Goal: Information Seeking & Learning: Learn about a topic

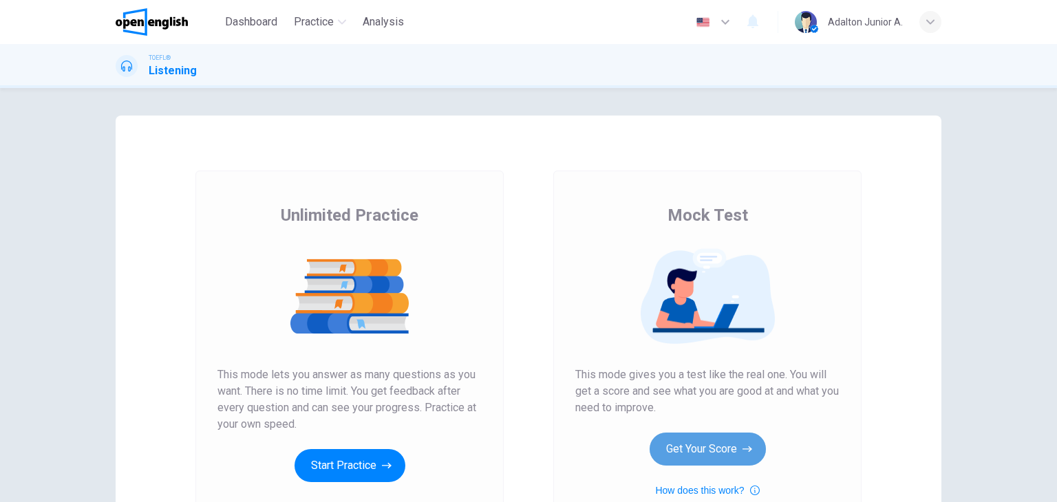
click at [710, 451] on button "Get Your Score" at bounding box center [707, 449] width 116 height 33
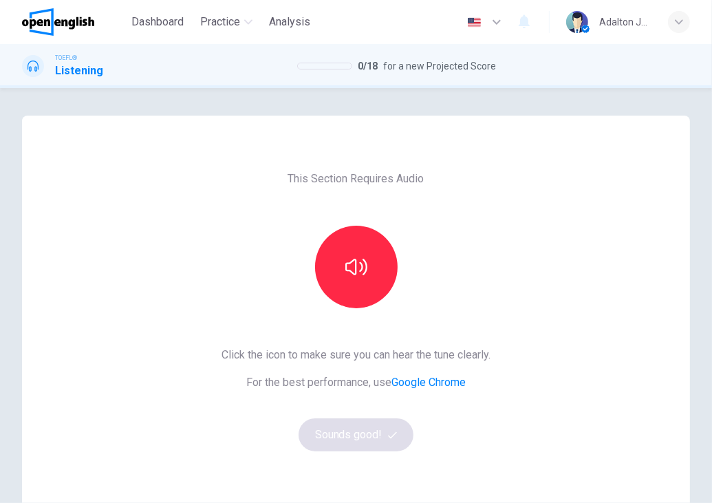
drag, startPoint x: 373, startPoint y: 17, endPoint x: -89, endPoint y: 92, distance: 468.3
click at [0, 92] on html "This site uses cookies, as explained in our Privacy Policy . If you agree to th…" at bounding box center [356, 251] width 712 height 503
drag, startPoint x: 577, startPoint y: 2, endPoint x: 596, endPoint y: 21, distance: 26.8
click at [594, 23] on div "Dashboard Practice Analysis English ** ​ [PERSON_NAME] A." at bounding box center [356, 22] width 668 height 44
click at [680, 324] on div "This Section Requires Audio Click the icon to make sure you can hear the tune c…" at bounding box center [356, 355] width 668 height 478
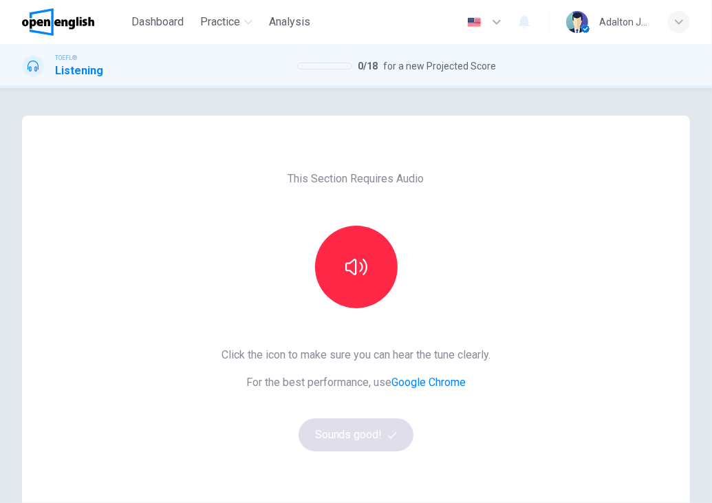
click at [700, 247] on div "This Section Requires Audio Click the icon to make sure you can hear the tune c…" at bounding box center [356, 355] width 712 height 478
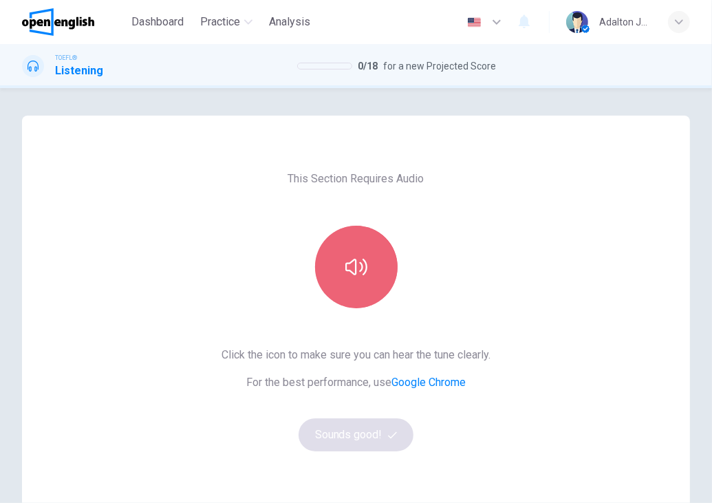
click at [370, 268] on button "button" at bounding box center [356, 267] width 83 height 83
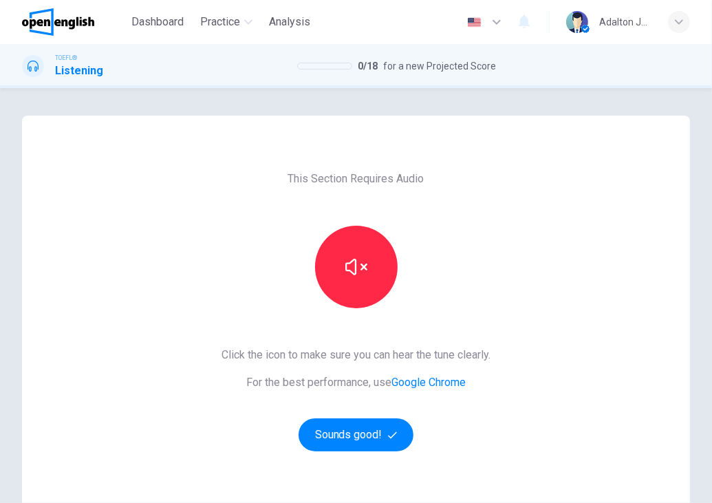
drag, startPoint x: 412, startPoint y: 25, endPoint x: 400, endPoint y: 59, distance: 35.7
click at [400, 59] on div "Dashboard Practice Analysis English ** ​ [PERSON_NAME] A. TOEFL® Listening 0 / …" at bounding box center [356, 251] width 712 height 503
drag, startPoint x: 674, startPoint y: 0, endPoint x: 211, endPoint y: 75, distance: 469.0
click at [211, 75] on div "TOEFL® Listening 0 / 18 for a new Projected Score" at bounding box center [356, 66] width 712 height 26
drag, startPoint x: 438, startPoint y: 14, endPoint x: 452, endPoint y: 34, distance: 24.8
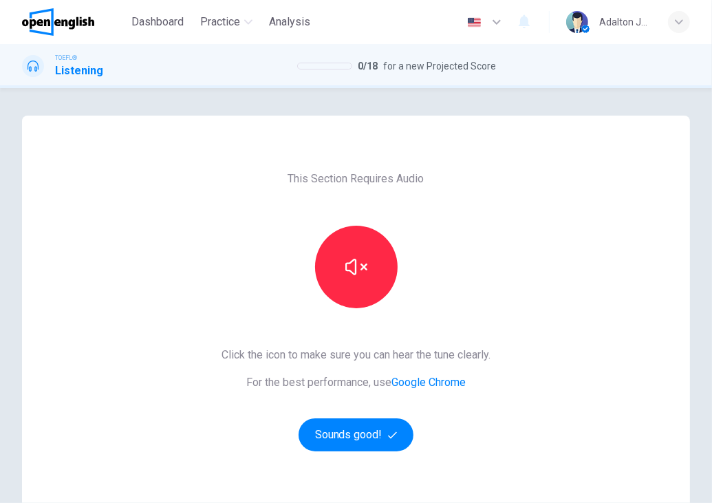
click at [452, 34] on div "English ** ​ Adalton Junior A." at bounding box center [564, 22] width 252 height 29
drag, startPoint x: 706, startPoint y: 138, endPoint x: 638, endPoint y: 209, distance: 97.8
click at [638, 209] on div "Dashboard Practice Analysis English ** ​ [PERSON_NAME] A. TOEFL® Listening 0 / …" at bounding box center [356, 251] width 712 height 503
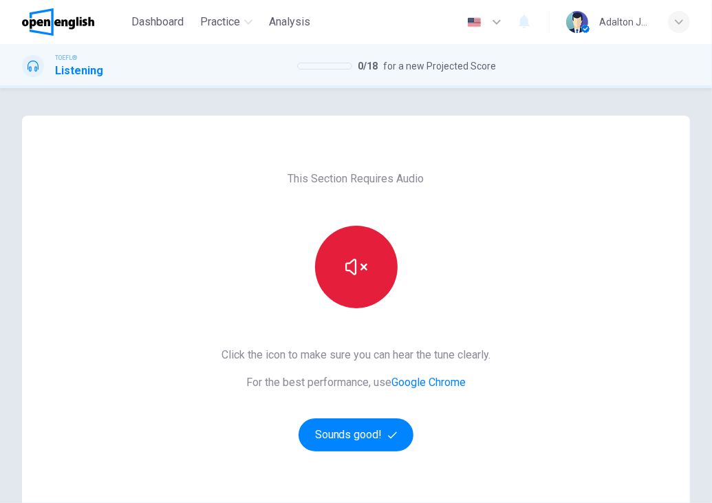
drag, startPoint x: 333, startPoint y: 274, endPoint x: 334, endPoint y: 261, distance: 13.1
click at [334, 261] on button "button" at bounding box center [356, 267] width 83 height 83
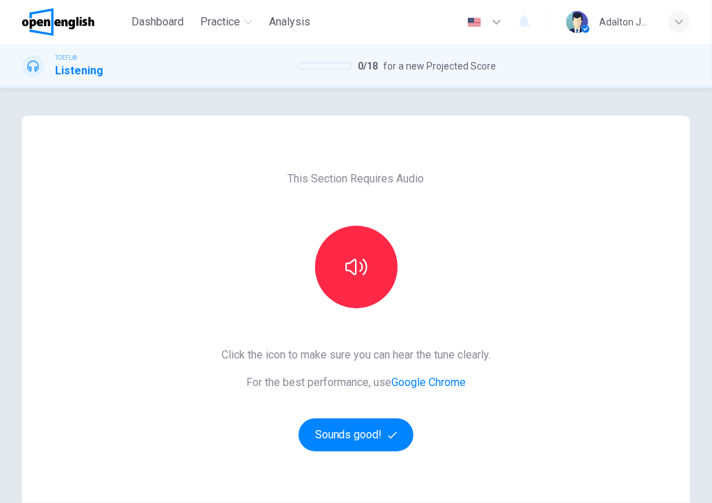
scroll to position [162, 0]
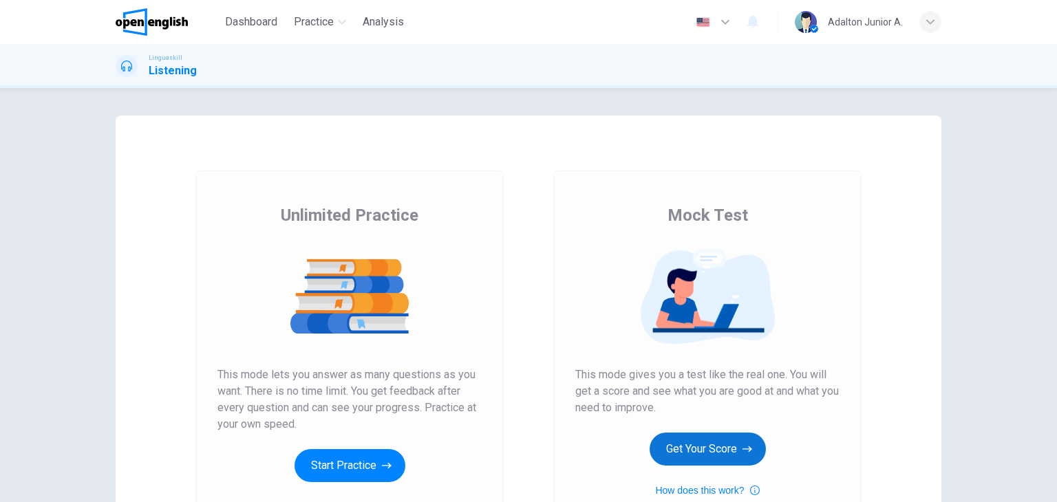
click at [729, 433] on button "Get Your Score" at bounding box center [707, 449] width 116 height 33
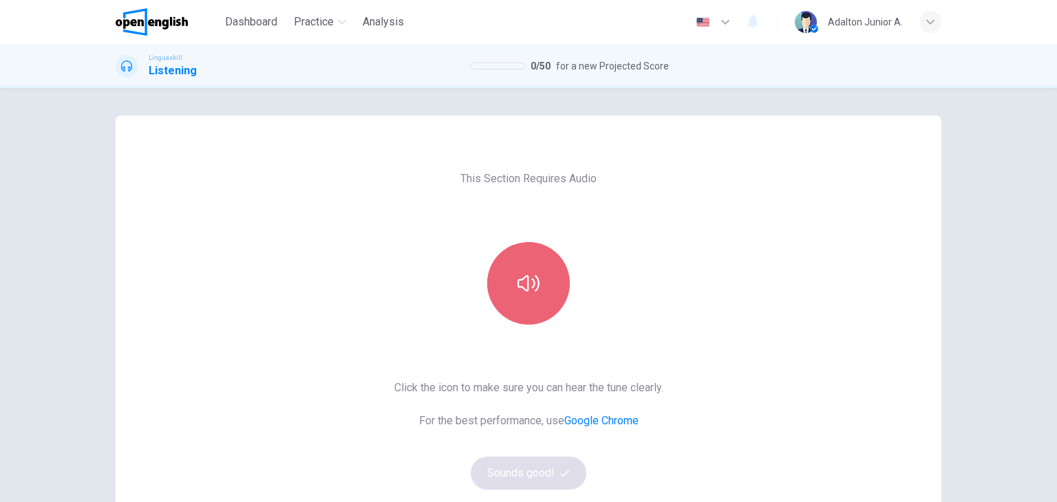
click at [501, 270] on button "button" at bounding box center [528, 283] width 83 height 83
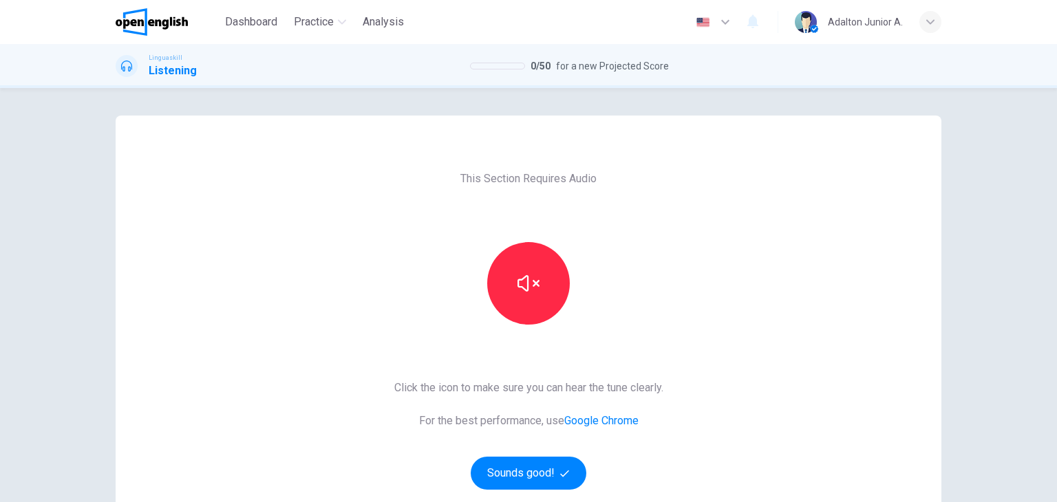
click at [555, 455] on div "Click the icon to make sure you can hear the tune clearly. For the best perform…" at bounding box center [528, 435] width 269 height 110
click at [556, 458] on button "Sounds good!" at bounding box center [529, 473] width 116 height 33
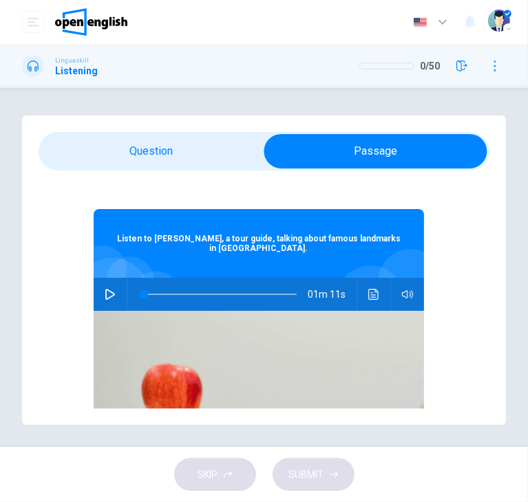
click at [105, 290] on icon "button" at bounding box center [110, 294] width 11 height 11
type input "*"
click at [99, 301] on button "button" at bounding box center [110, 294] width 22 height 33
type input "*"
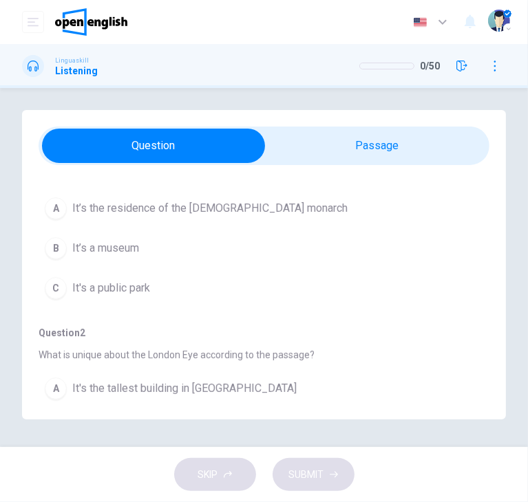
scroll to position [84, 0]
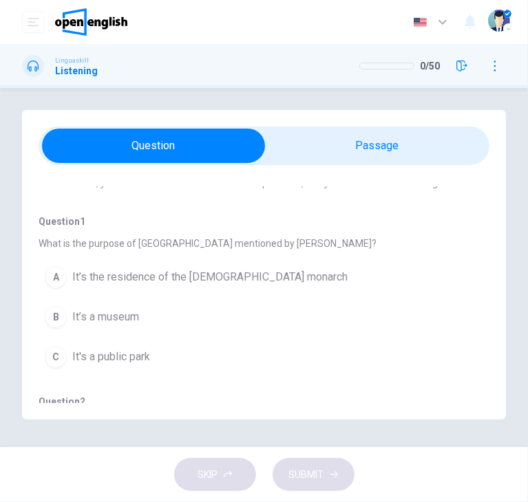
click at [128, 270] on span "It’s the residence of the [DEMOGRAPHIC_DATA] monarch" at bounding box center [209, 277] width 275 height 17
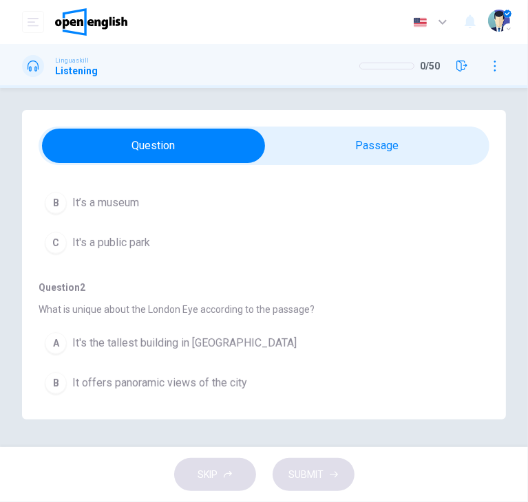
scroll to position [222, 0]
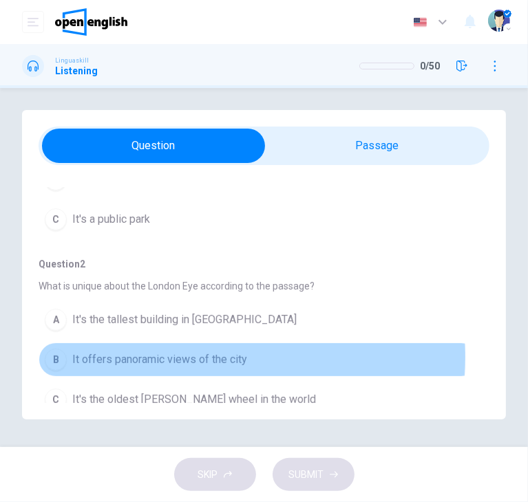
click at [178, 356] on span "It offers panoramic views of the city" at bounding box center [159, 360] width 175 height 17
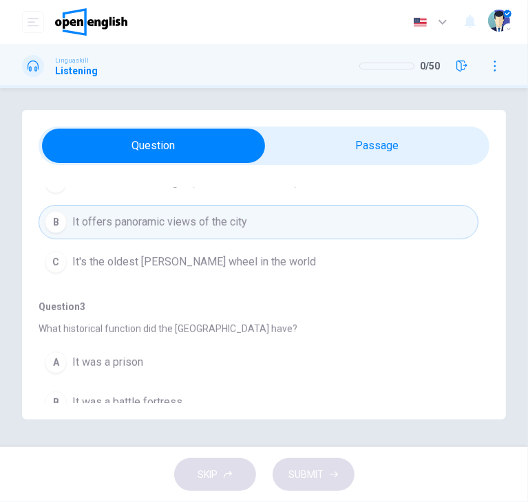
scroll to position [428, 0]
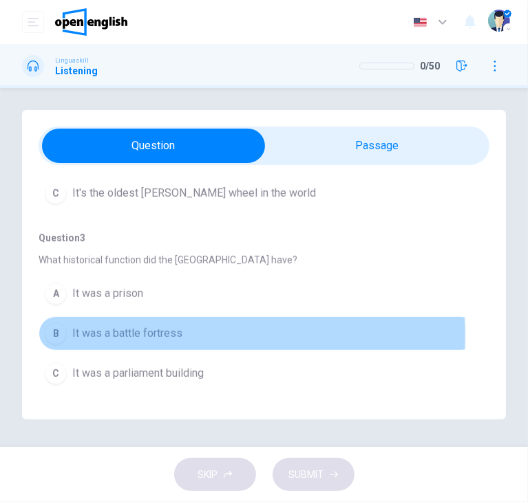
click at [135, 333] on span "It was a battle fortress" at bounding box center [127, 333] width 110 height 17
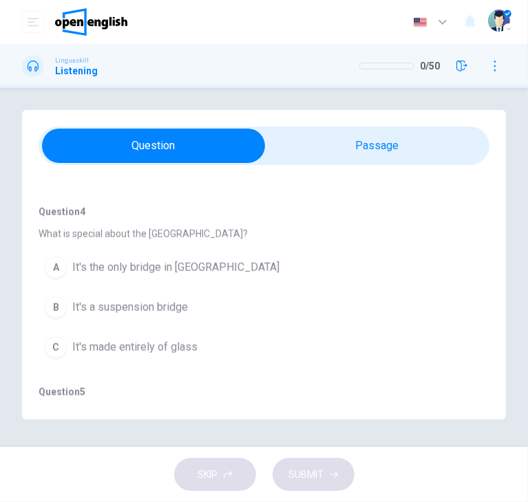
scroll to position [703, 0]
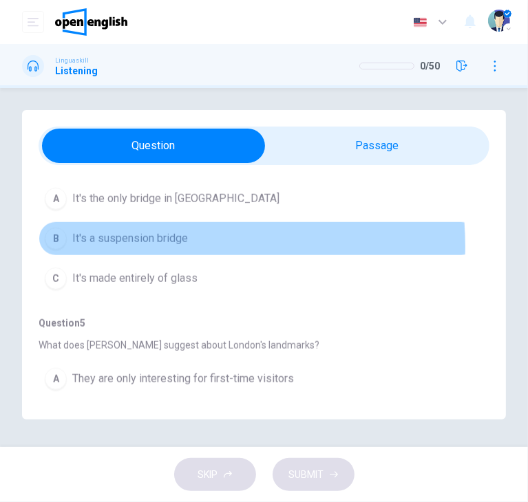
click at [160, 243] on span "It's a suspension bridge" at bounding box center [130, 238] width 116 height 17
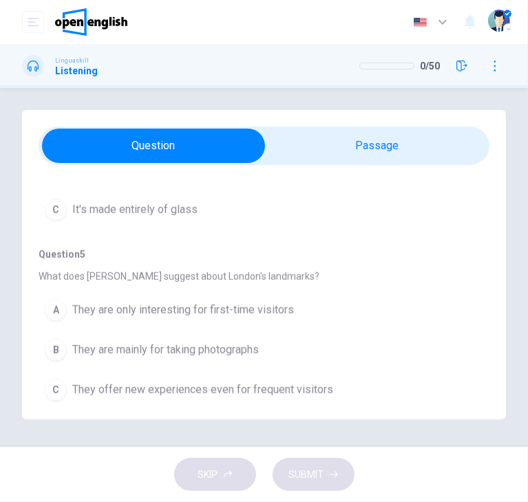
scroll to position [775, 0]
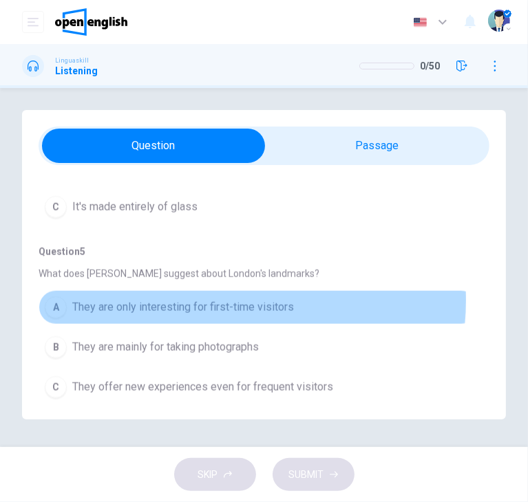
click at [216, 299] on span "They are only interesting for first-time visitors" at bounding box center [183, 307] width 222 height 17
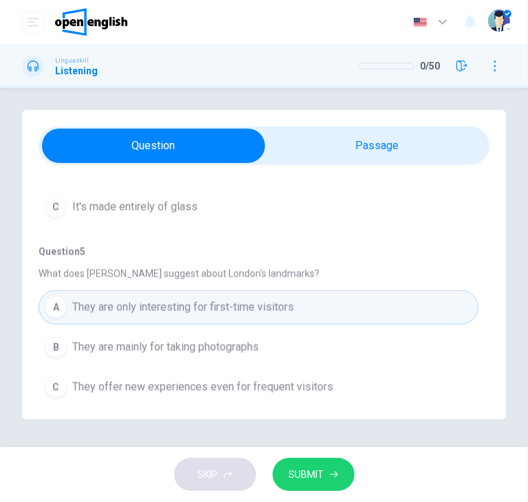
click at [327, 473] on button "SUBMIT" at bounding box center [313, 475] width 82 height 34
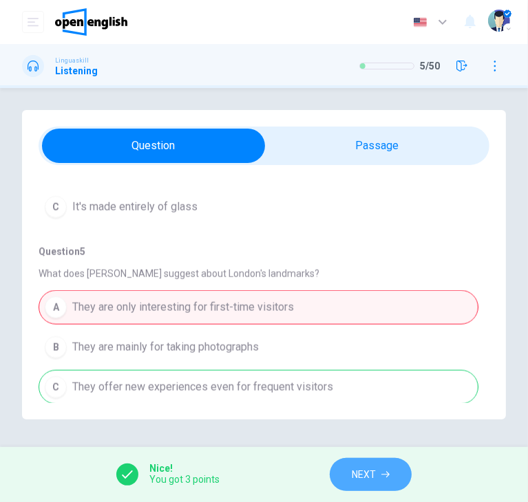
click at [338, 473] on button "NEXT" at bounding box center [371, 475] width 82 height 34
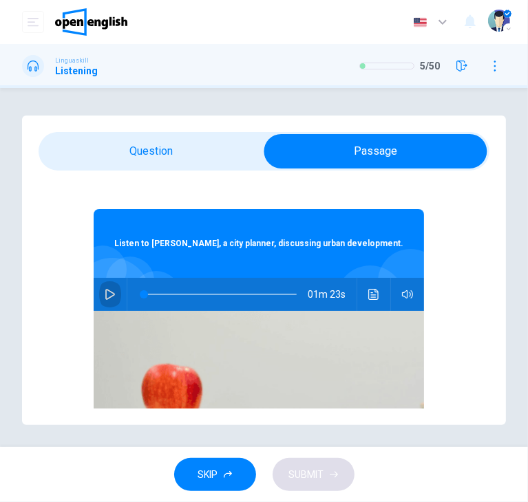
click at [105, 291] on icon "button" at bounding box center [110, 294] width 11 height 11
type input "*"
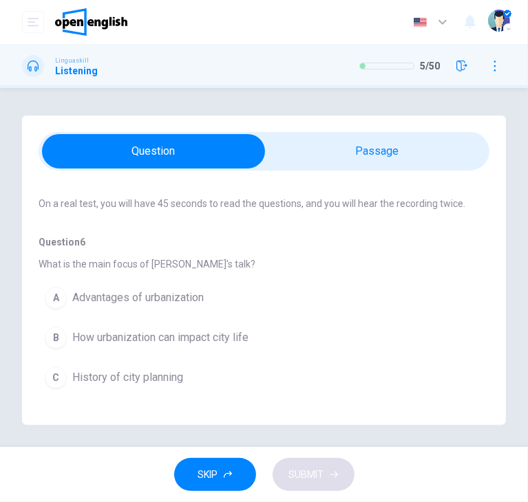
scroll to position [138, 0]
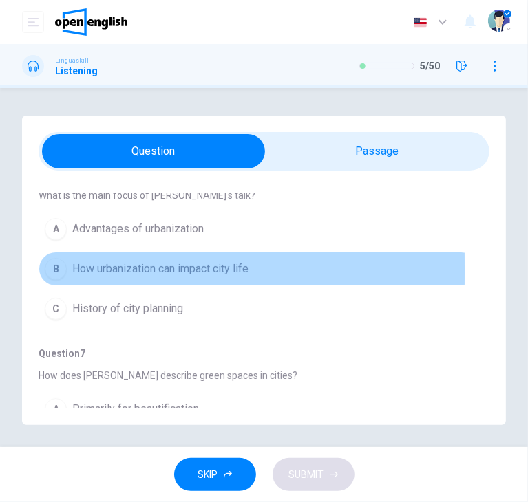
click at [160, 269] on span "How urbanization can impact city life" at bounding box center [160, 269] width 176 height 17
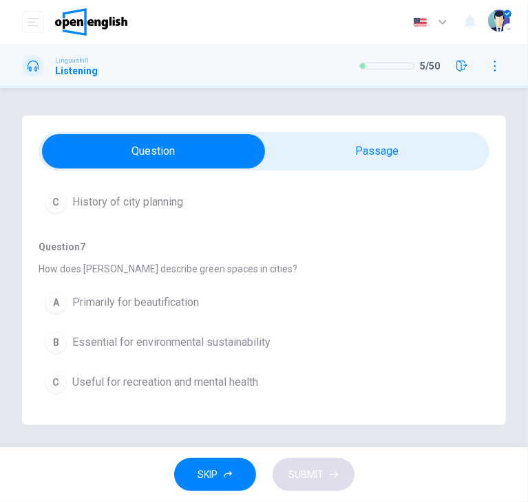
scroll to position [275, 0]
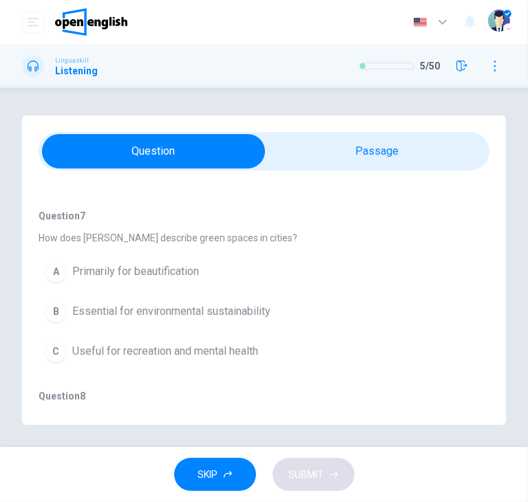
click at [240, 353] on span "Useful for recreation and mental health" at bounding box center [165, 351] width 186 height 17
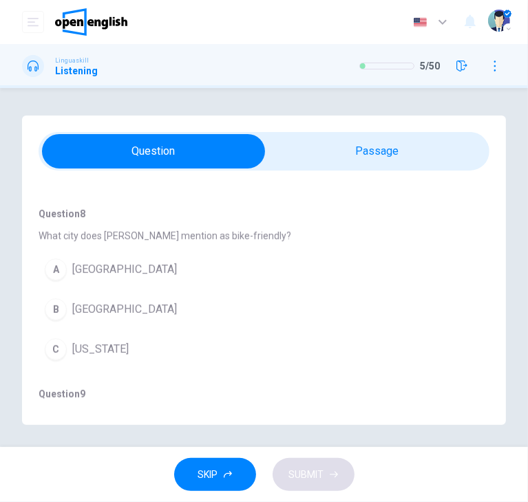
scroll to position [482, 0]
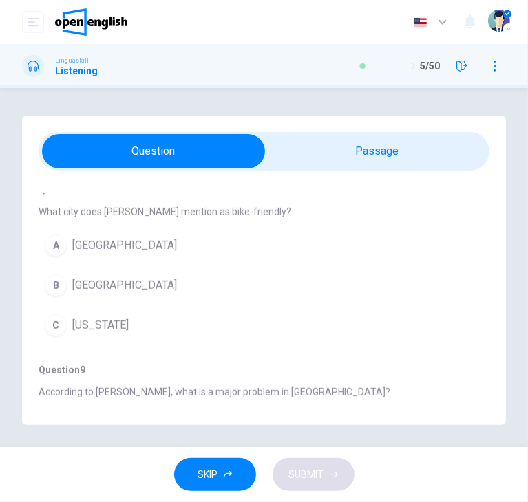
click at [120, 290] on span "[GEOGRAPHIC_DATA]" at bounding box center [124, 285] width 105 height 17
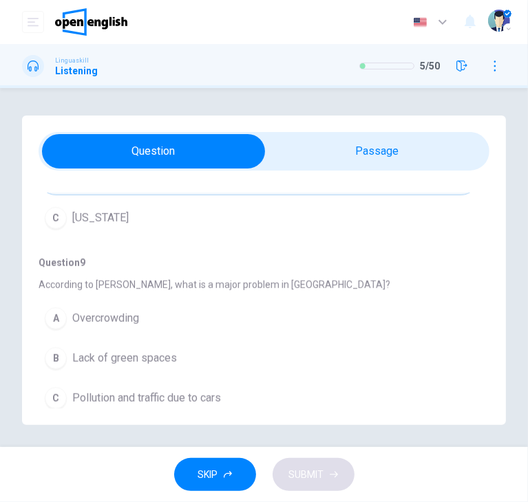
scroll to position [619, 0]
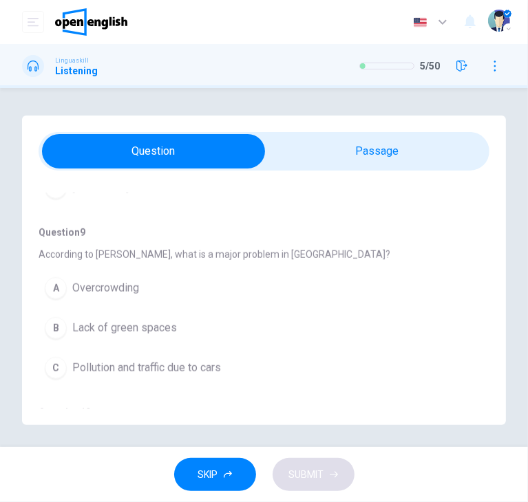
click at [129, 284] on span "Overcrowding" at bounding box center [105, 288] width 67 height 17
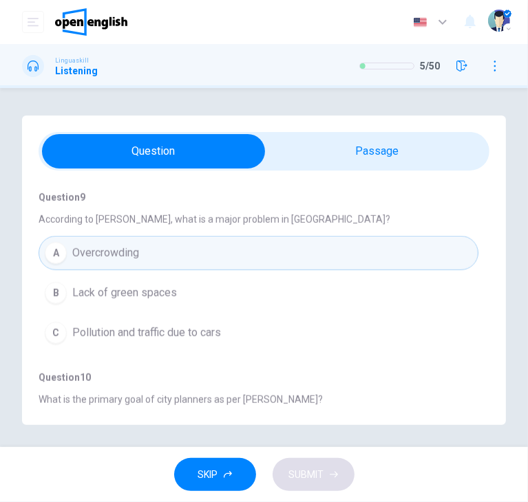
scroll to position [688, 0]
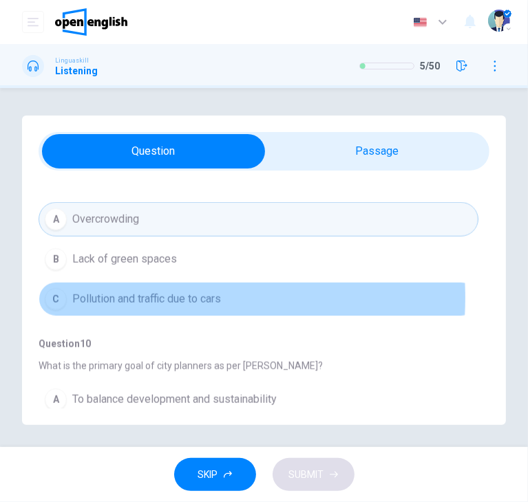
click at [132, 294] on span "Pollution and traffic due to cars" at bounding box center [146, 299] width 149 height 17
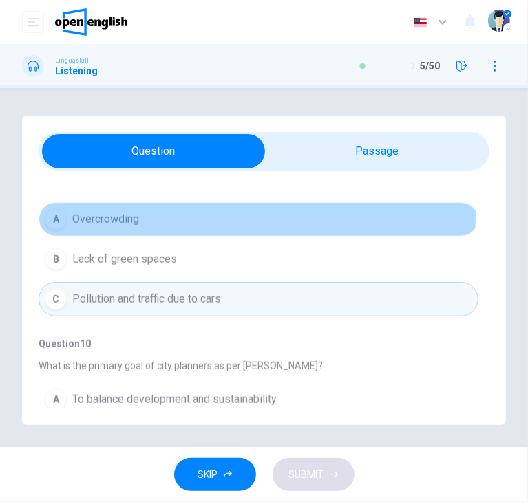
click at [257, 215] on button "A Overcrowding" at bounding box center [259, 219] width 440 height 34
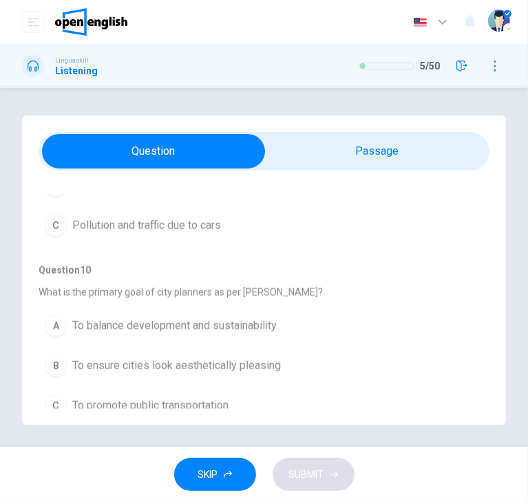
scroll to position [775, 0]
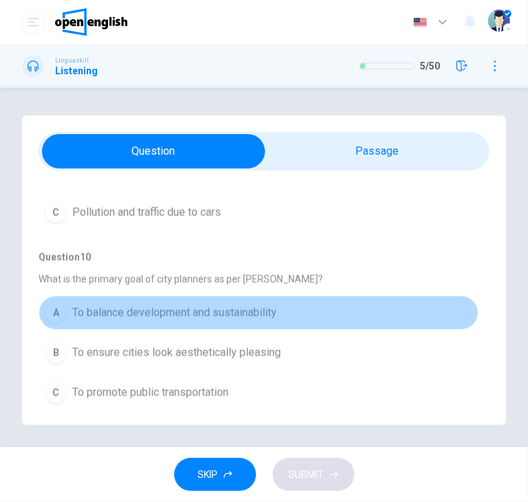
click at [267, 312] on span "To balance development and sustainability" at bounding box center [174, 313] width 204 height 17
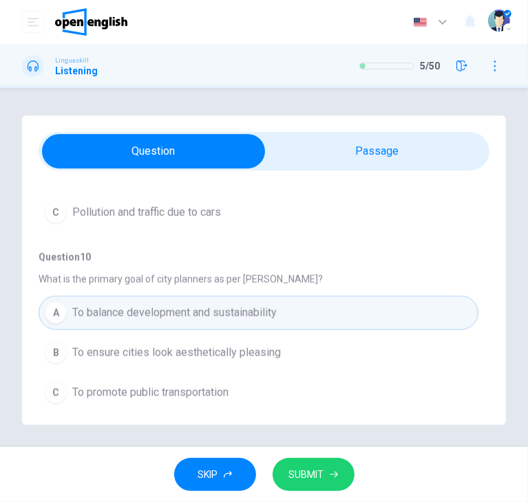
scroll to position [6, 0]
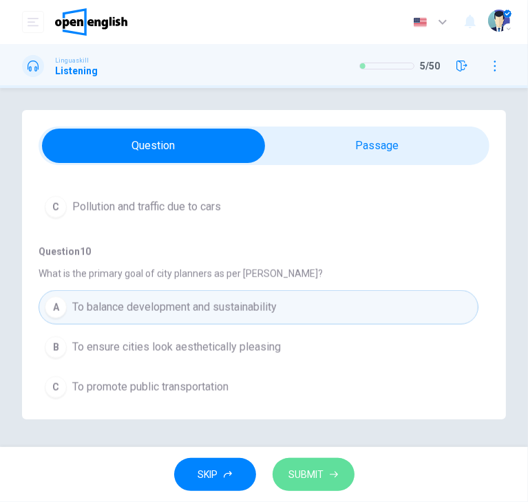
click at [333, 471] on icon "button" at bounding box center [334, 475] width 8 height 8
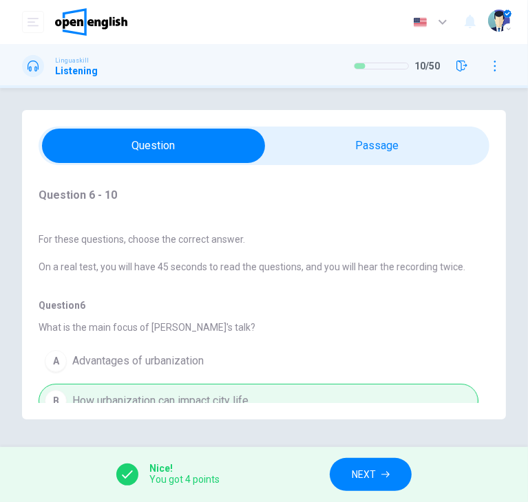
scroll to position [0, 0]
click at [364, 477] on span "NEXT" at bounding box center [364, 474] width 24 height 17
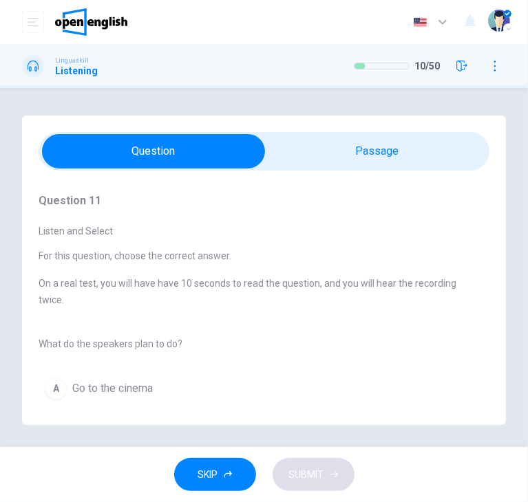
click at [367, 171] on div "Question 11 Listen and Select For this question, choose the correct answer. On …" at bounding box center [264, 271] width 484 height 310
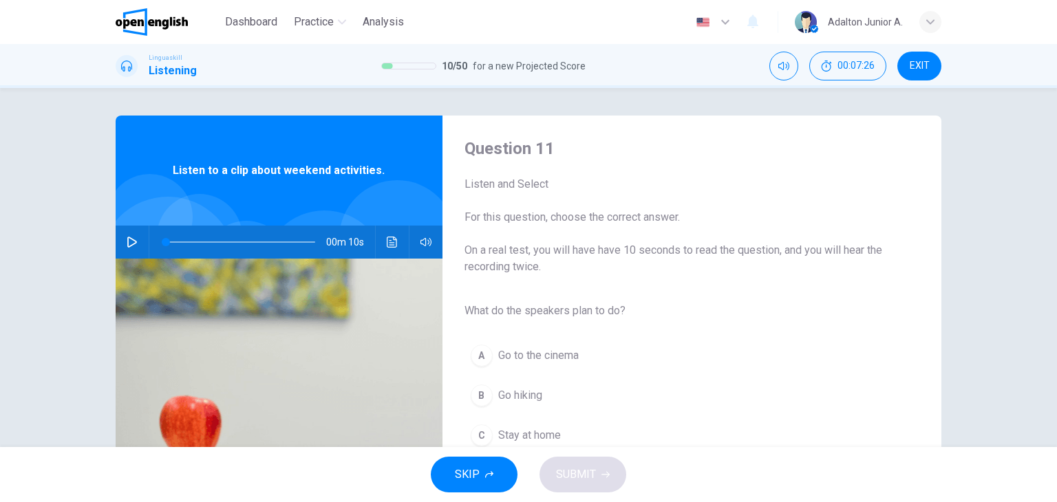
click at [128, 238] on icon "button" at bounding box center [132, 242] width 10 height 11
type input "*"
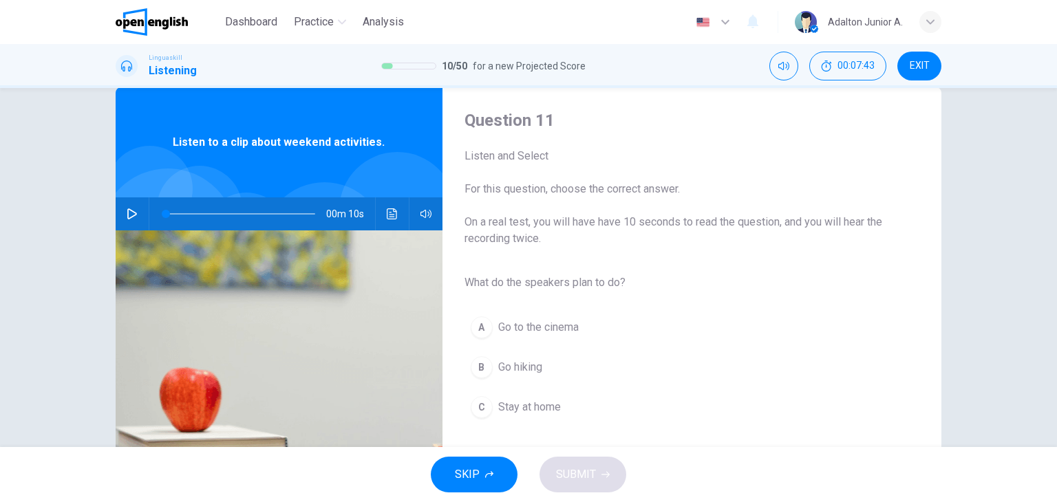
scroll to position [69, 0]
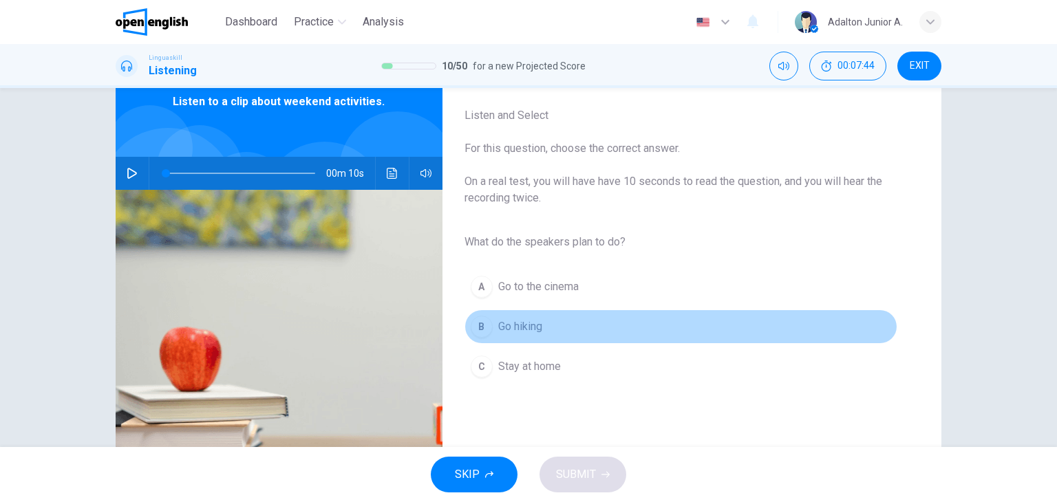
click at [533, 322] on span "Go hiking" at bounding box center [520, 327] width 44 height 17
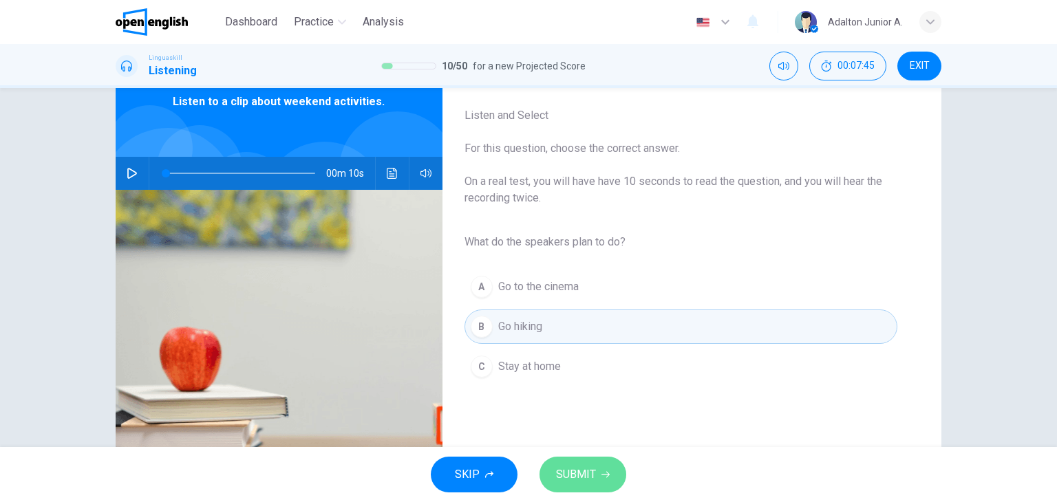
click at [584, 471] on span "SUBMIT" at bounding box center [576, 474] width 40 height 19
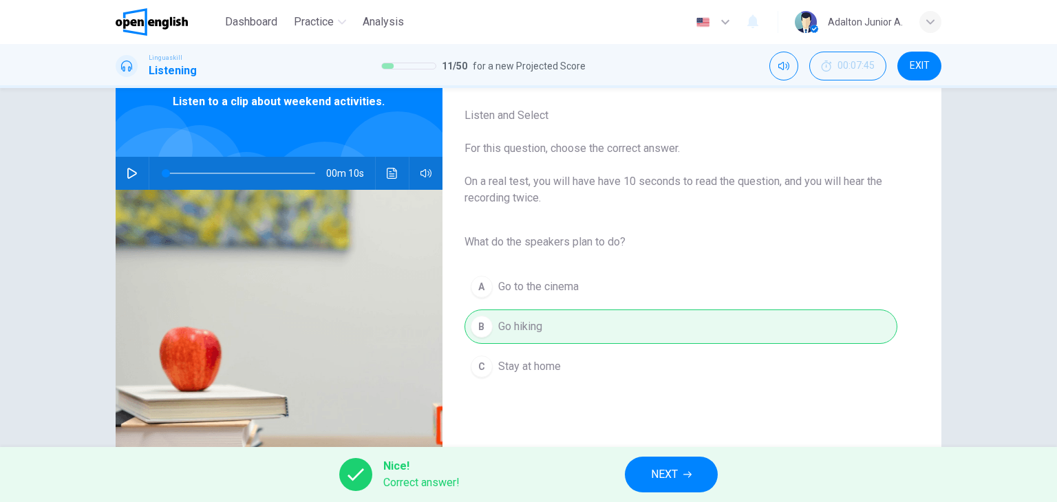
click at [654, 472] on span "NEXT" at bounding box center [664, 474] width 27 height 19
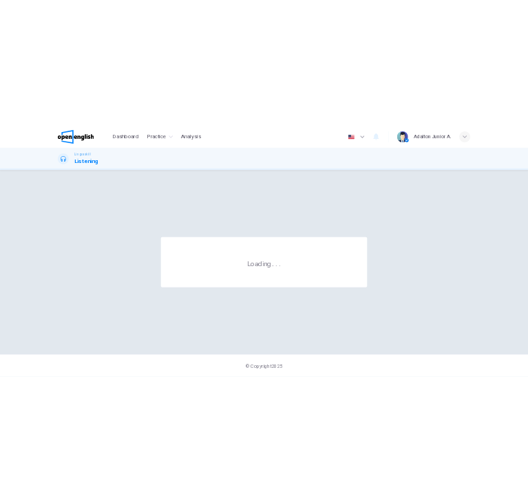
scroll to position [0, 0]
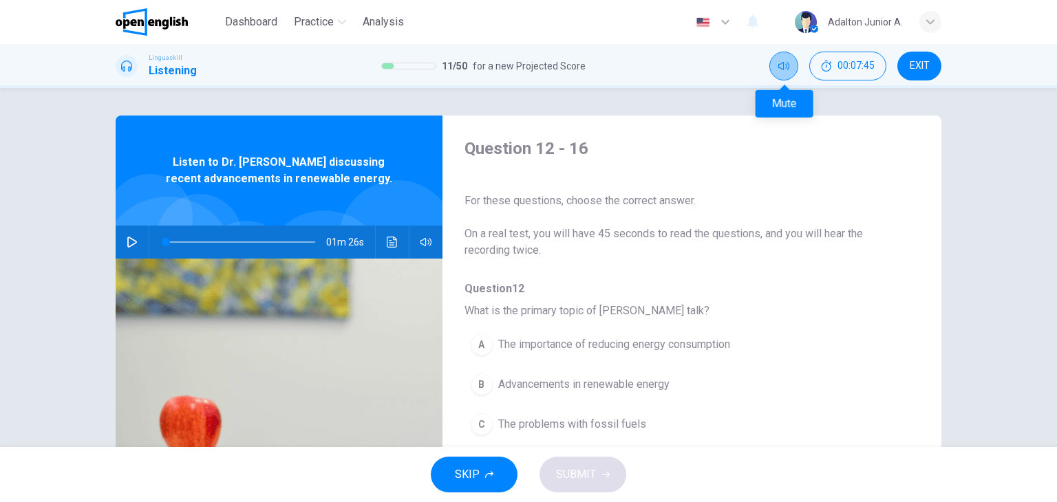
click at [788, 64] on icon "Mute" at bounding box center [783, 66] width 11 height 8
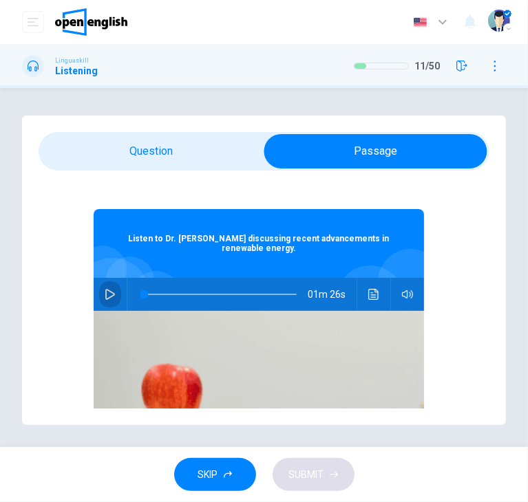
click at [110, 294] on button "button" at bounding box center [110, 294] width 22 height 33
click at [396, 292] on button "button" at bounding box center [407, 294] width 22 height 33
type input "*"
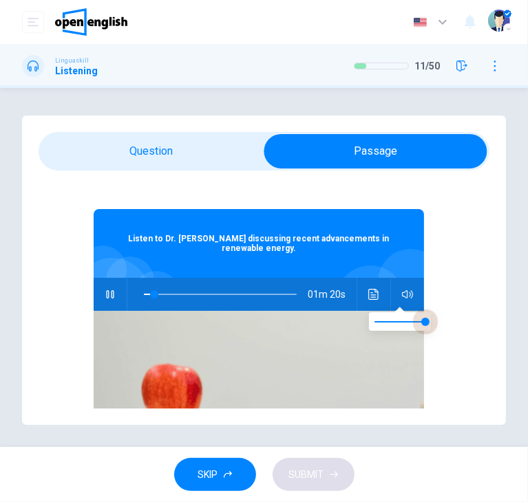
type input "***"
type input "*"
type input "***"
type input "*"
type input "***"
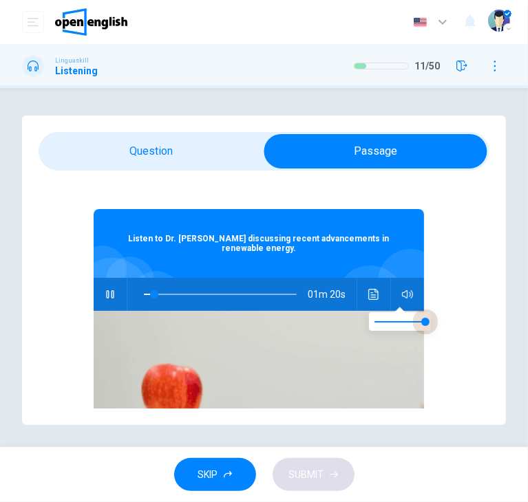
type input "*"
type input "***"
type input "*"
type input "***"
type input "*"
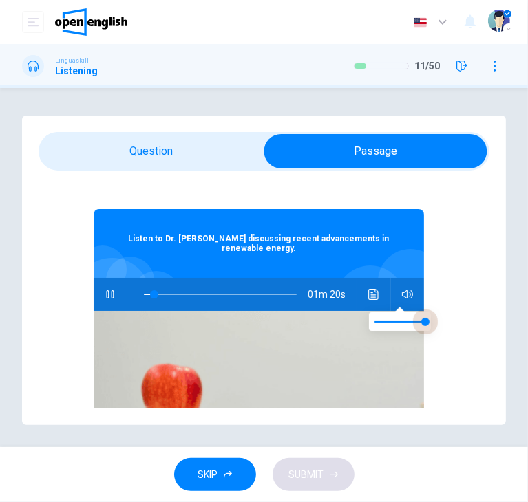
type input "***"
type input "*"
drag, startPoint x: 390, startPoint y: 323, endPoint x: 429, endPoint y: 324, distance: 39.2
click at [425, 324] on span at bounding box center [399, 321] width 51 height 19
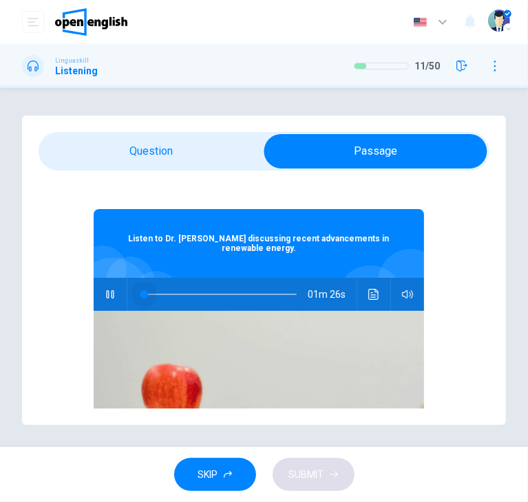
drag, startPoint x: 152, startPoint y: 295, endPoint x: 125, endPoint y: 285, distance: 28.7
click at [140, 290] on span at bounding box center [144, 294] width 8 height 8
type input "**"
